Goal: Transaction & Acquisition: Purchase product/service

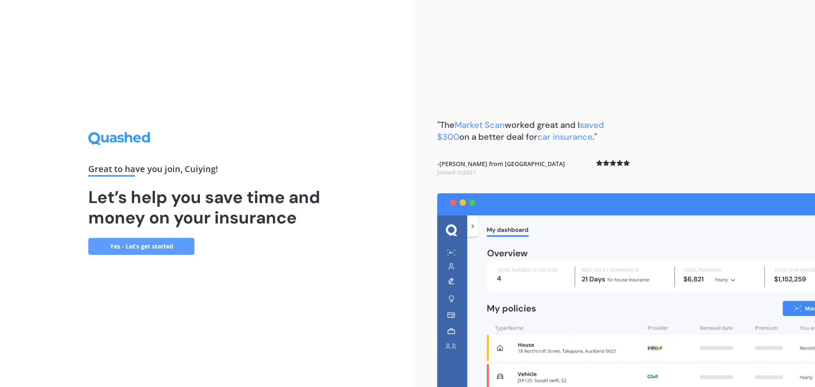
click at [167, 244] on link "Yes - Let’s get started" at bounding box center [141, 246] width 106 height 17
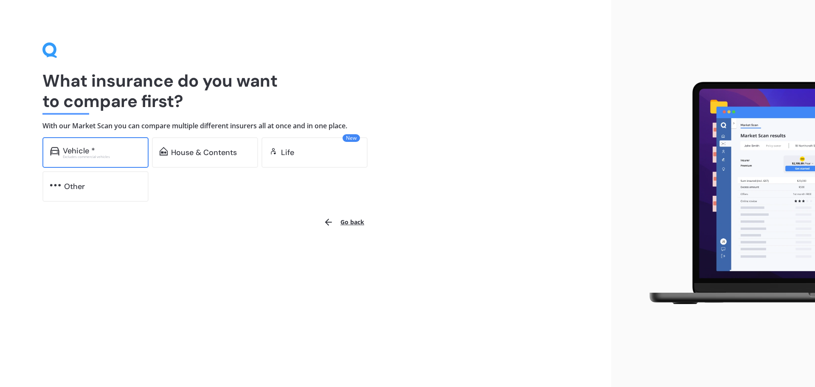
click at [104, 157] on div "Excludes commercial vehicles" at bounding box center [102, 156] width 78 height 3
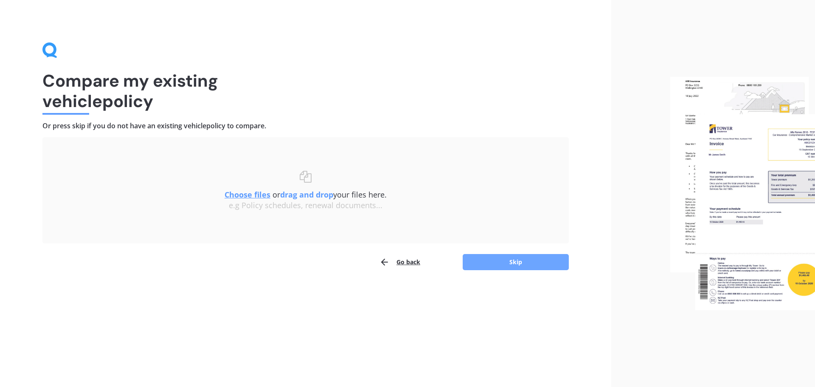
click at [527, 261] on button "Skip" at bounding box center [516, 262] width 106 height 16
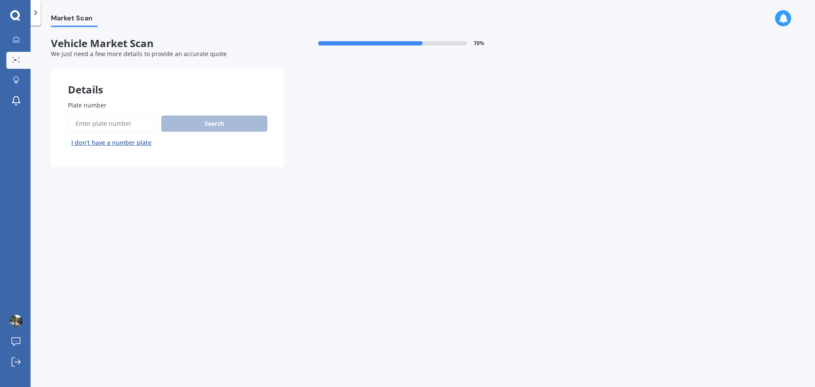
click at [109, 123] on input "Plate number" at bounding box center [113, 124] width 90 height 18
type input "gtk179"
click at [215, 118] on button "Search" at bounding box center [214, 123] width 106 height 16
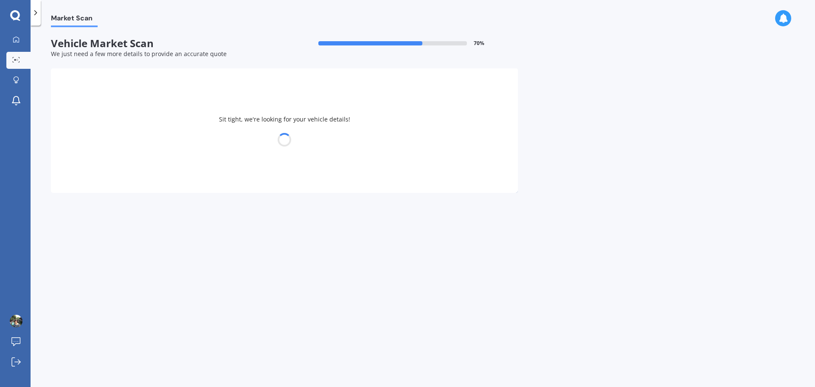
select select "SUZUKI"
select select "SWIFT"
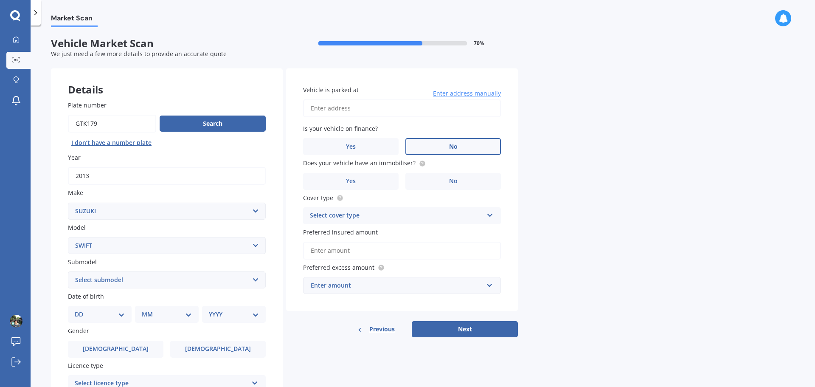
click at [456, 146] on span "No" at bounding box center [453, 146] width 8 height 7
click at [0, 0] on input "No" at bounding box center [0, 0] width 0 height 0
click at [460, 178] on label "No" at bounding box center [452, 181] width 95 height 17
click at [0, 0] on input "No" at bounding box center [0, 0] width 0 height 0
click at [431, 218] on div "Select cover type" at bounding box center [396, 215] width 173 height 10
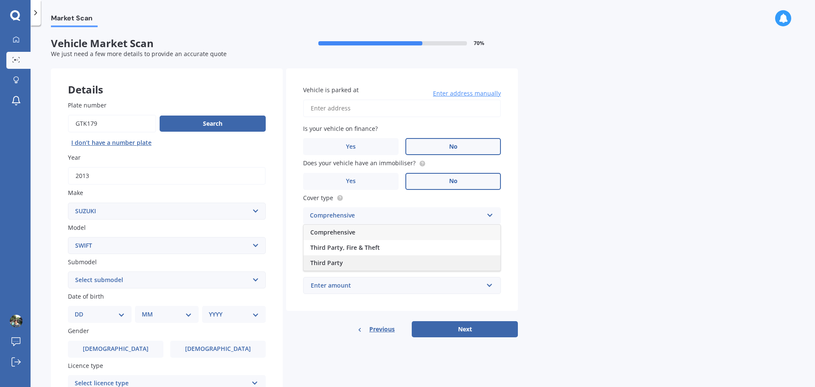
click at [331, 261] on span "Third Party" at bounding box center [326, 262] width 33 height 8
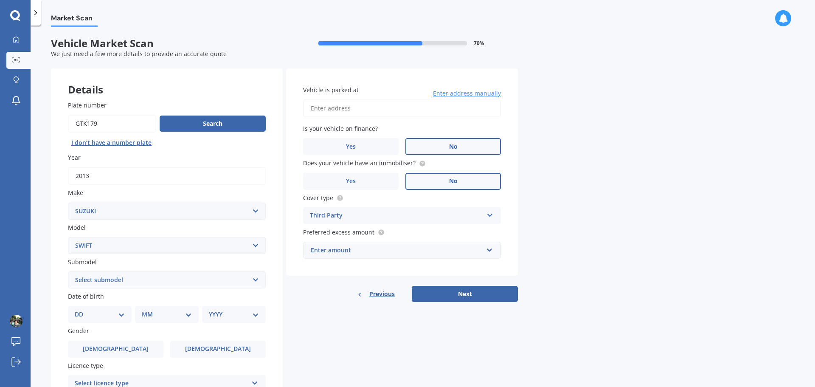
click at [407, 252] on div "Enter amount" at bounding box center [397, 249] width 172 height 9
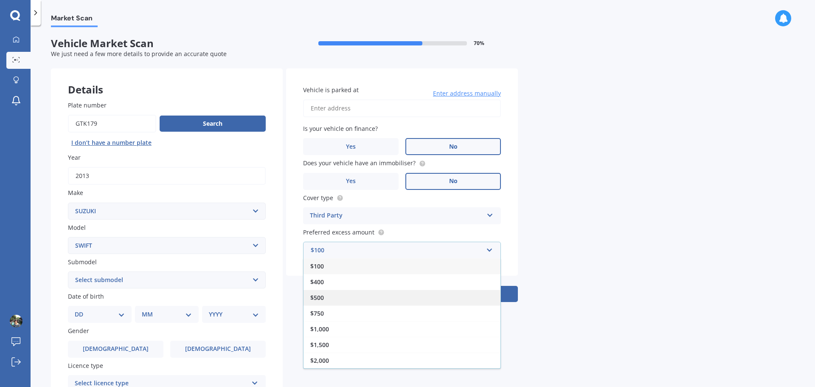
click at [325, 296] on div "$500" at bounding box center [401, 297] width 197 height 16
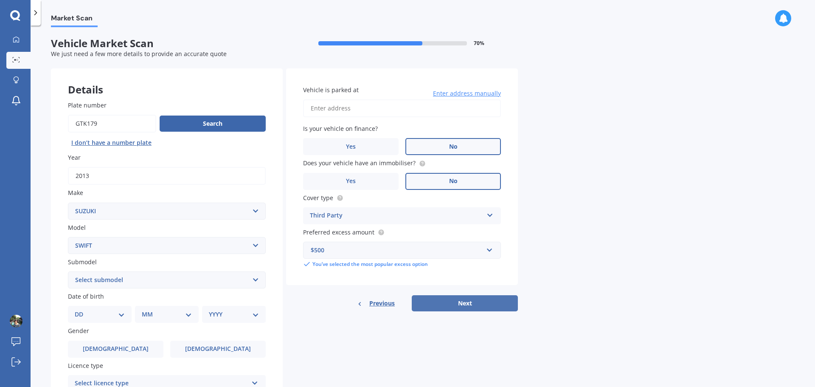
click at [472, 300] on button "Next" at bounding box center [465, 303] width 106 height 16
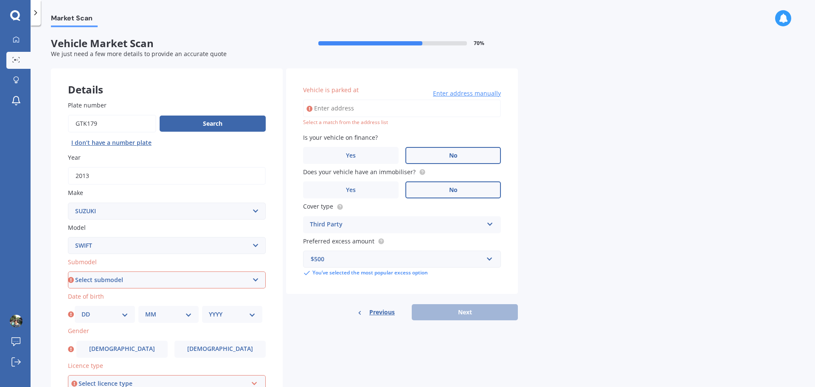
click at [373, 109] on input "Vehicle is parked at" at bounding box center [402, 108] width 198 height 18
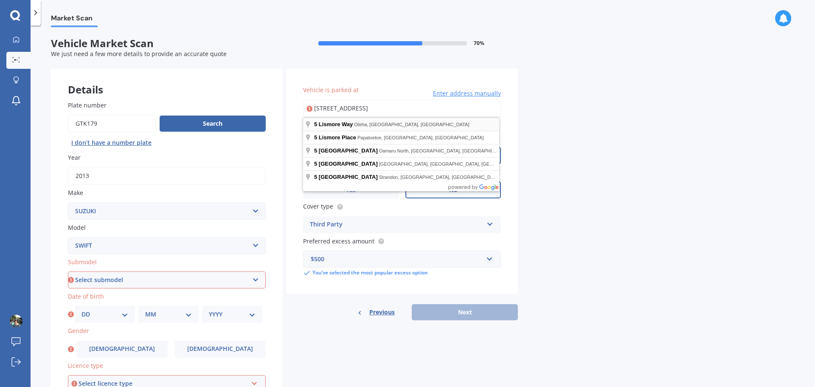
type input "[STREET_ADDRESS]"
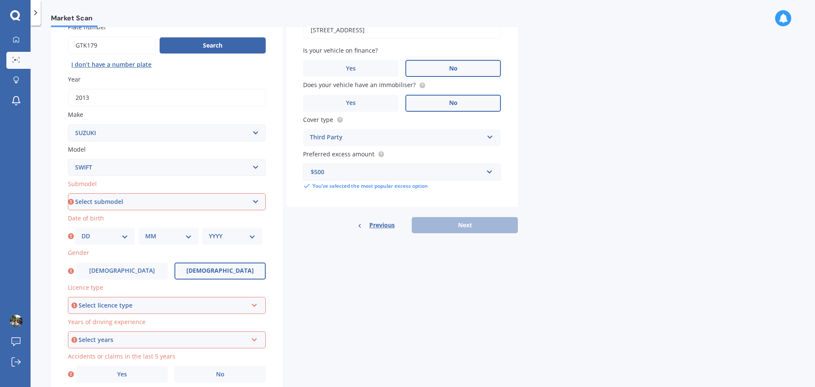
scroll to position [85, 0]
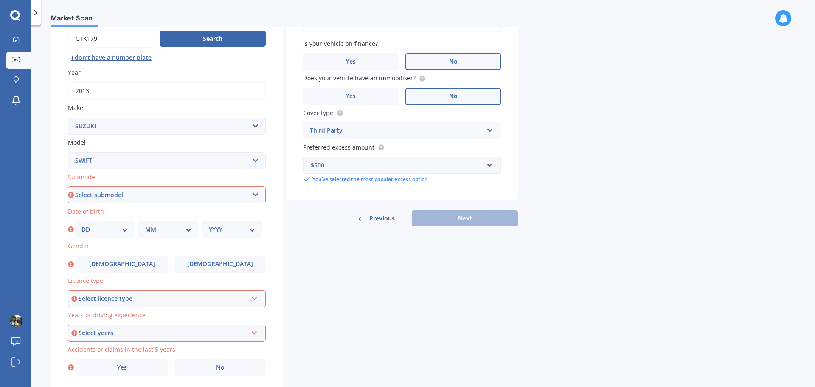
click at [218, 297] on div "Select licence type" at bounding box center [163, 298] width 169 height 9
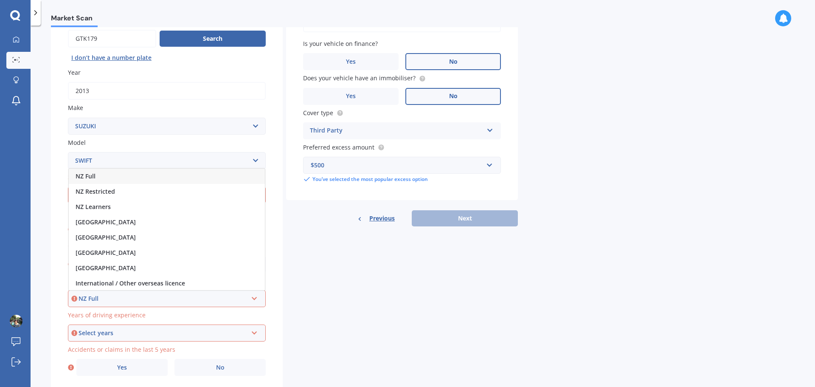
click at [595, 354] on div "Market Scan Vehicle Market Scan 70 % We just need a few more details to provide…" at bounding box center [423, 207] width 784 height 361
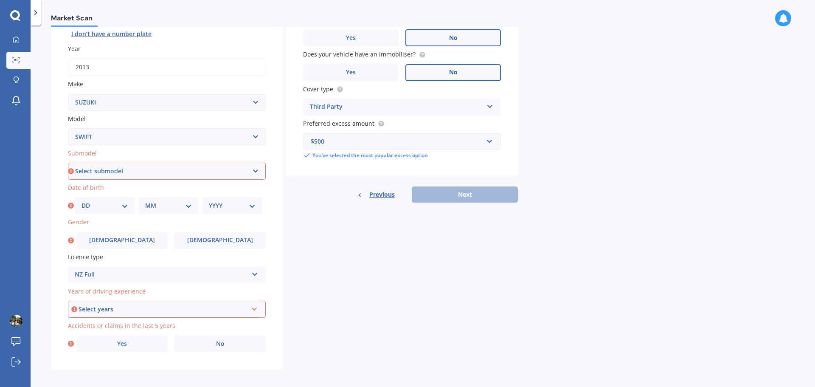
scroll to position [113, 0]
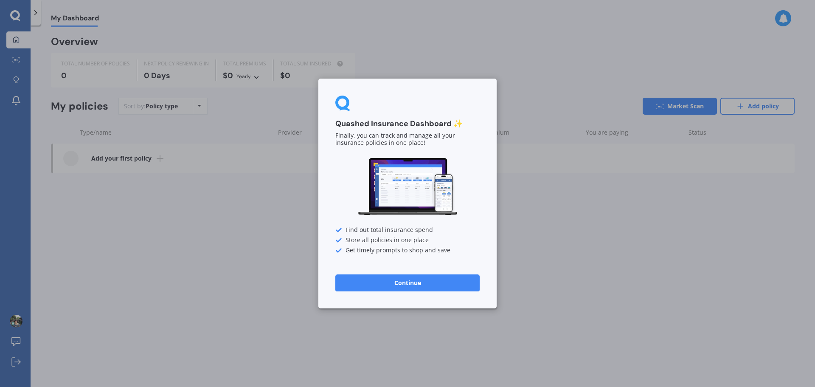
click at [411, 282] on button "Continue" at bounding box center [407, 282] width 144 height 17
